Goal: Find specific page/section

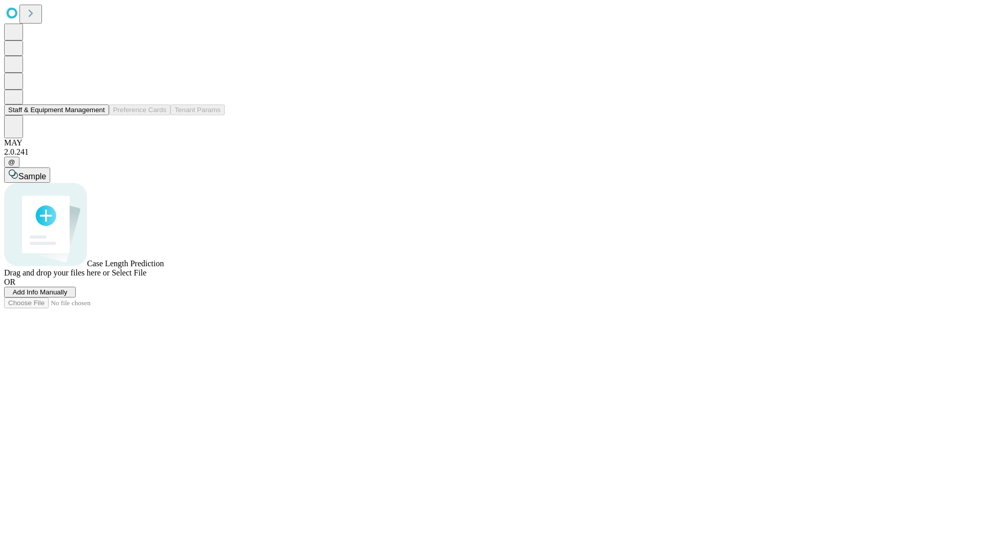
click at [98, 115] on button "Staff & Equipment Management" at bounding box center [56, 109] width 105 height 11
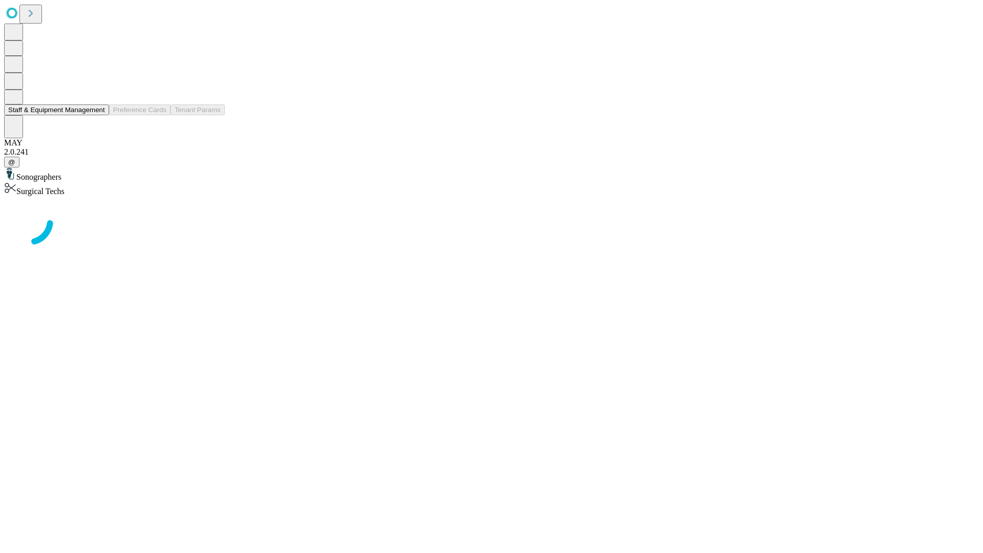
click at [98, 115] on button "Staff & Equipment Management" at bounding box center [56, 109] width 105 height 11
